Goal: Information Seeking & Learning: Learn about a topic

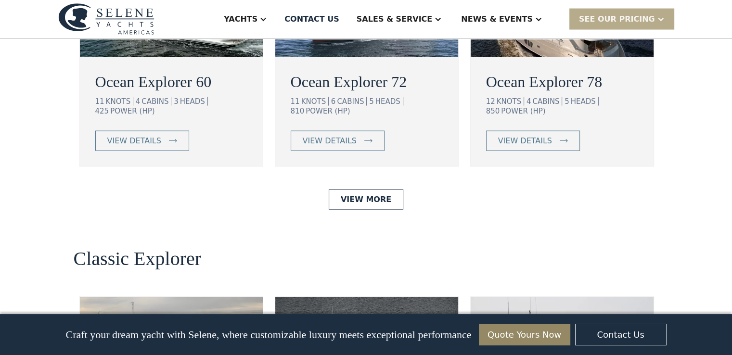
scroll to position [2022, 0]
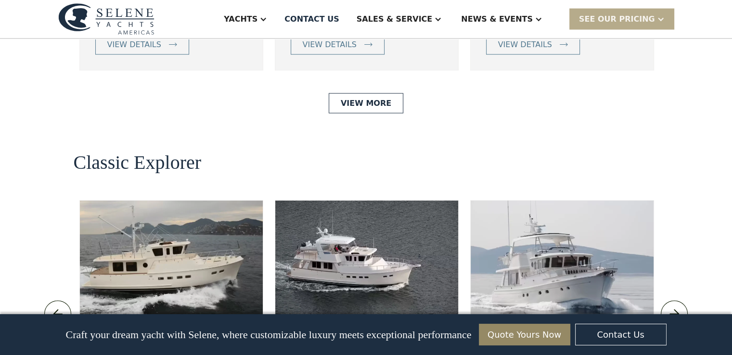
click at [516, 201] on img at bounding box center [562, 259] width 183 height 116
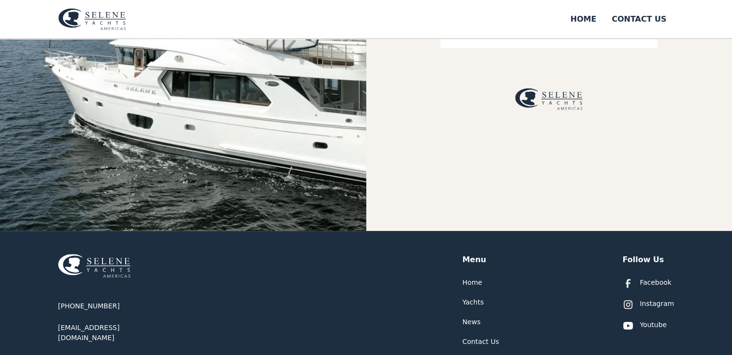
scroll to position [127, 0]
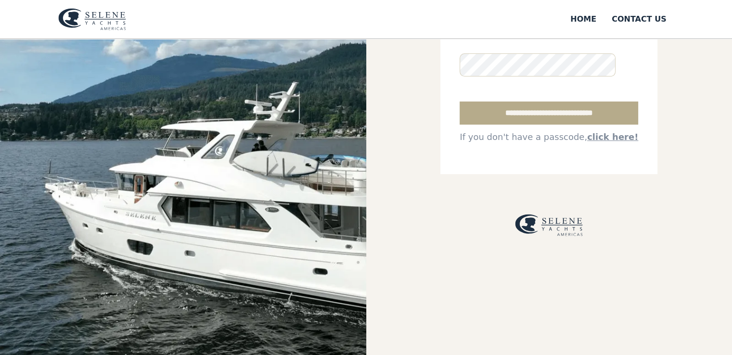
click at [299, 184] on img at bounding box center [183, 134] width 366 height 445
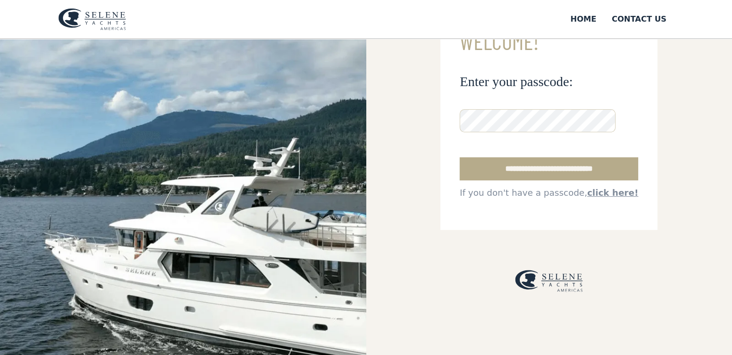
scroll to position [0, 0]
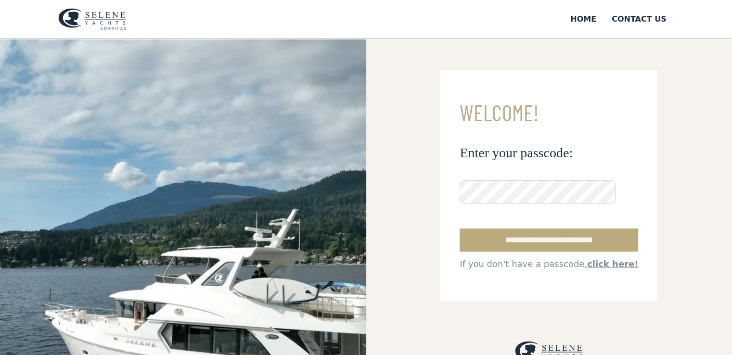
click at [531, 236] on input "**********" at bounding box center [549, 240] width 179 height 23
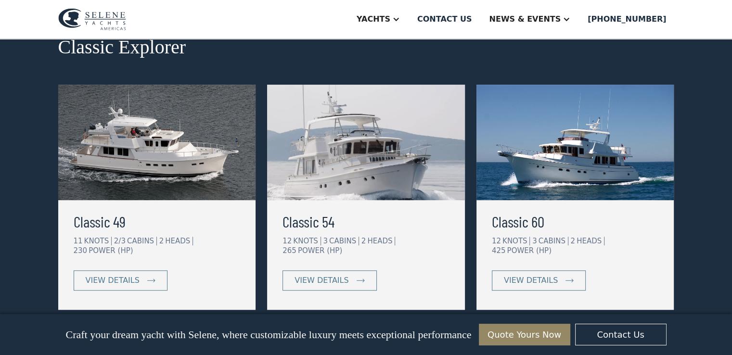
scroll to position [530, 0]
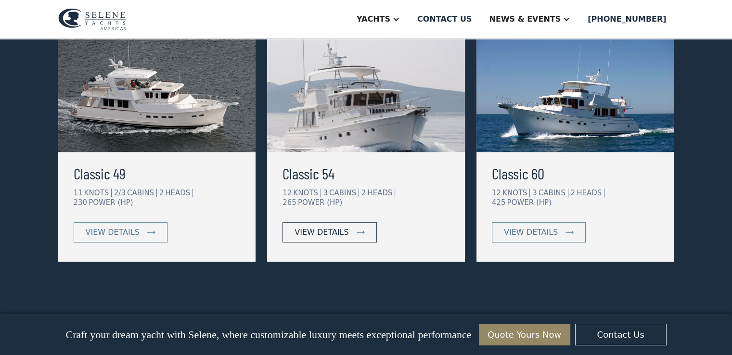
click at [331, 227] on div "view details" at bounding box center [322, 233] width 54 height 12
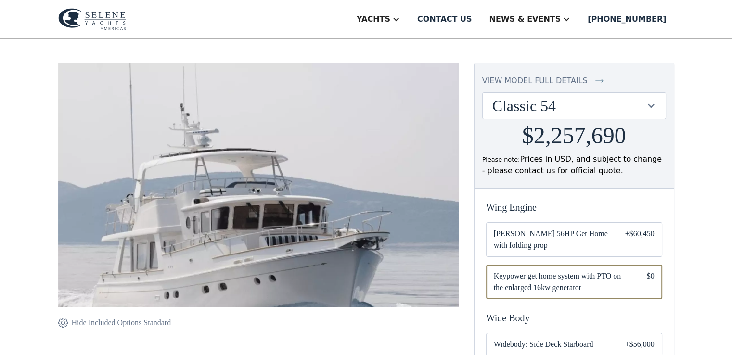
scroll to position [48, 0]
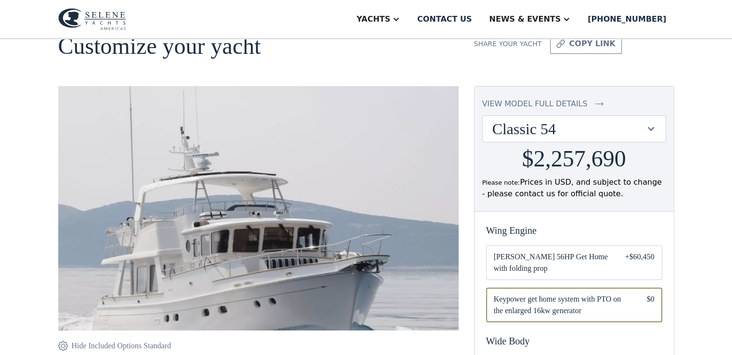
click at [651, 126] on div at bounding box center [651, 128] width 9 height 9
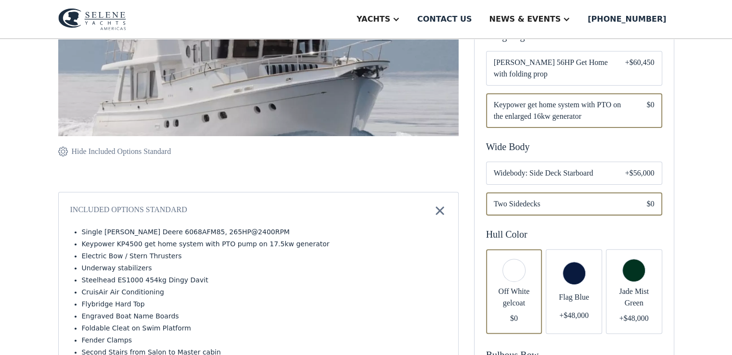
scroll to position [246, 0]
